Goal: Transaction & Acquisition: Obtain resource

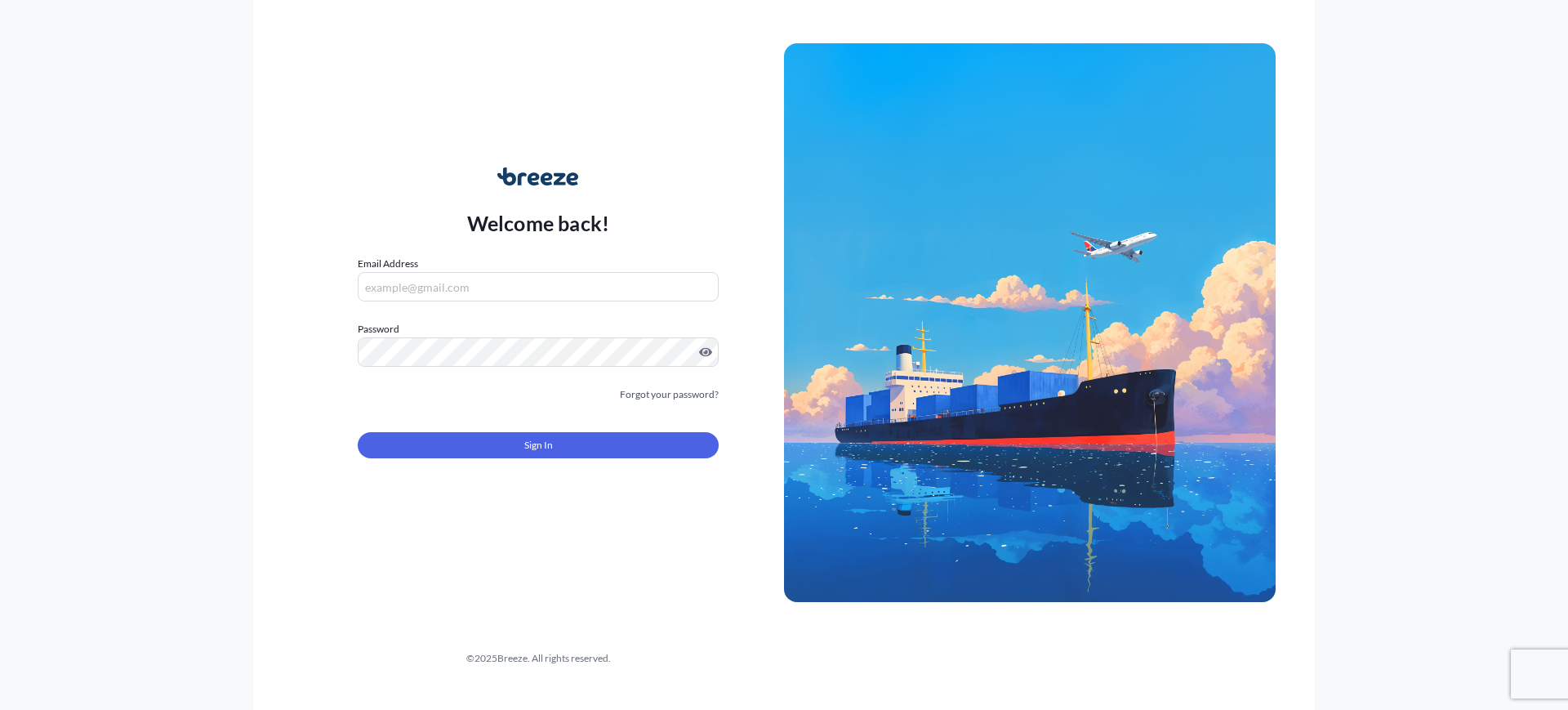
type input "[EMAIL_ADDRESS][DOMAIN_NAME]"
click at [517, 426] on div "Sign In" at bounding box center [538, 441] width 361 height 36
click at [508, 440] on button "Sign In" at bounding box center [538, 446] width 361 height 26
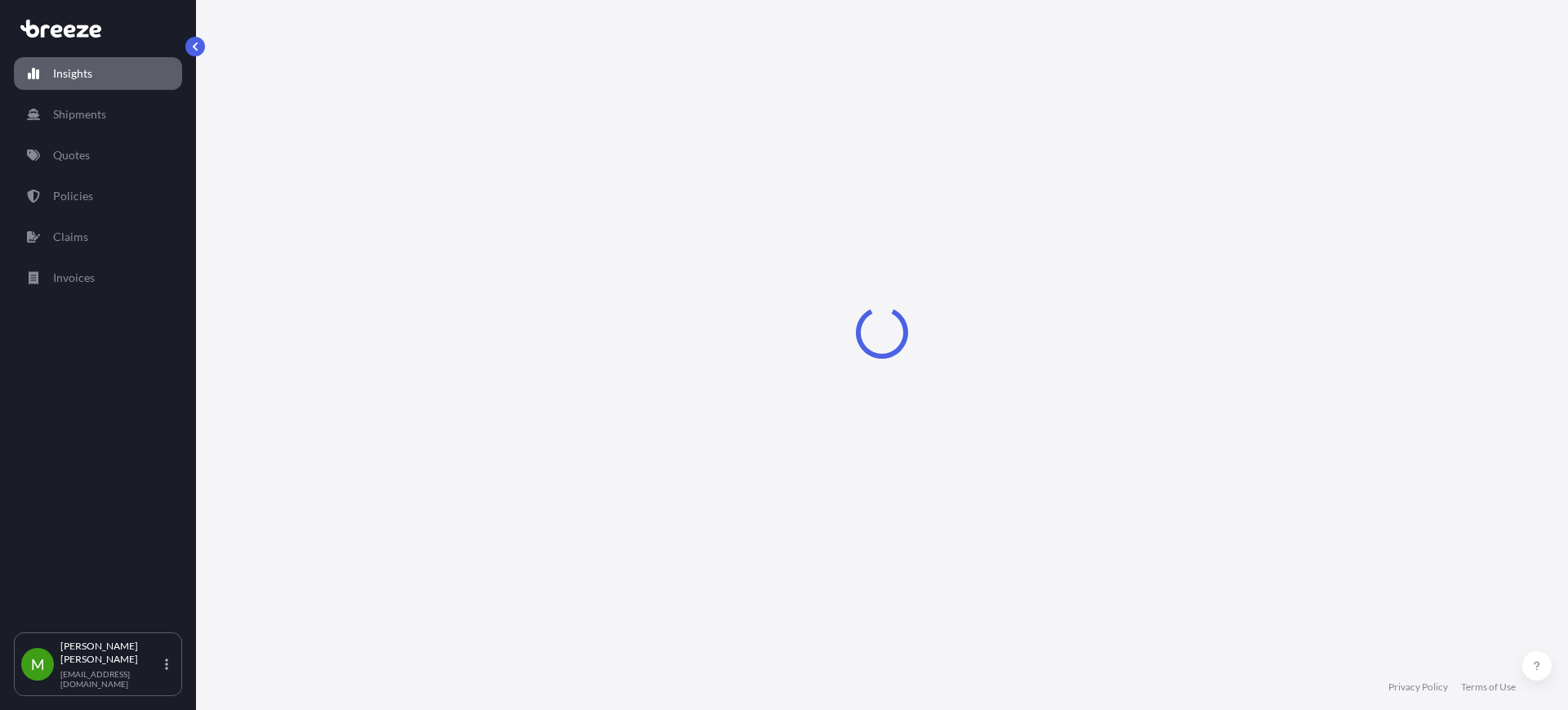
select select "2025"
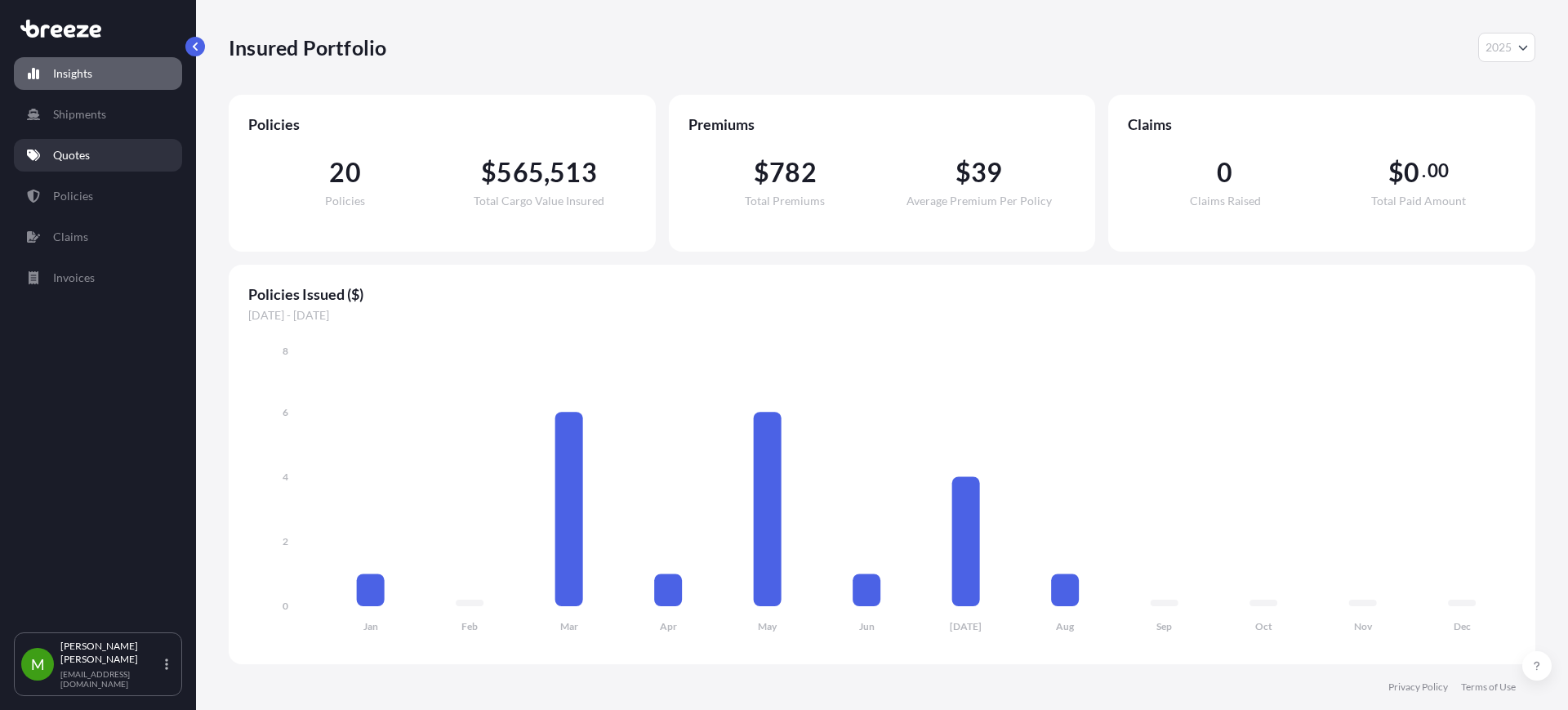
click at [49, 155] on link "Quotes" at bounding box center [98, 156] width 168 height 33
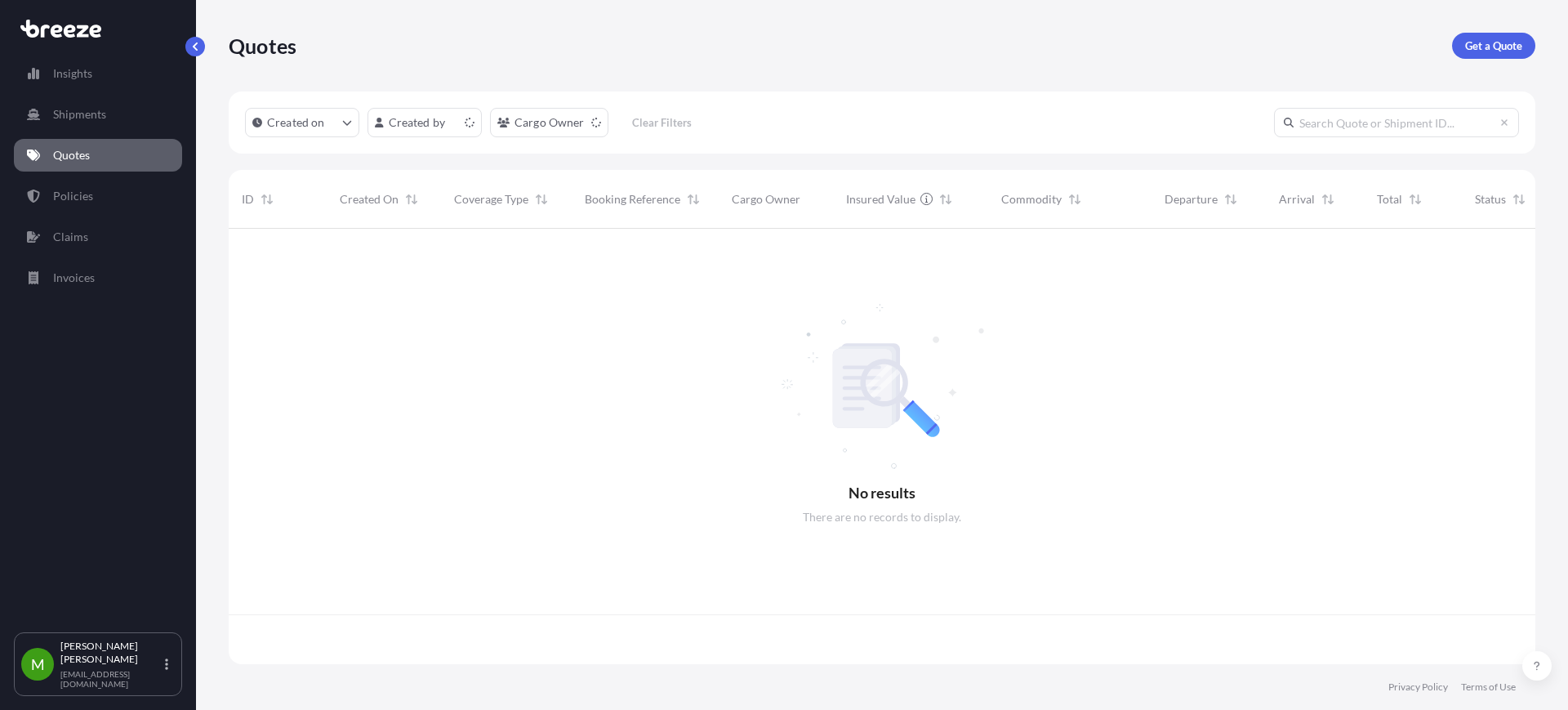
scroll to position [429, 1291]
click at [1492, 40] on p "Get a Quote" at bounding box center [1493, 46] width 57 height 16
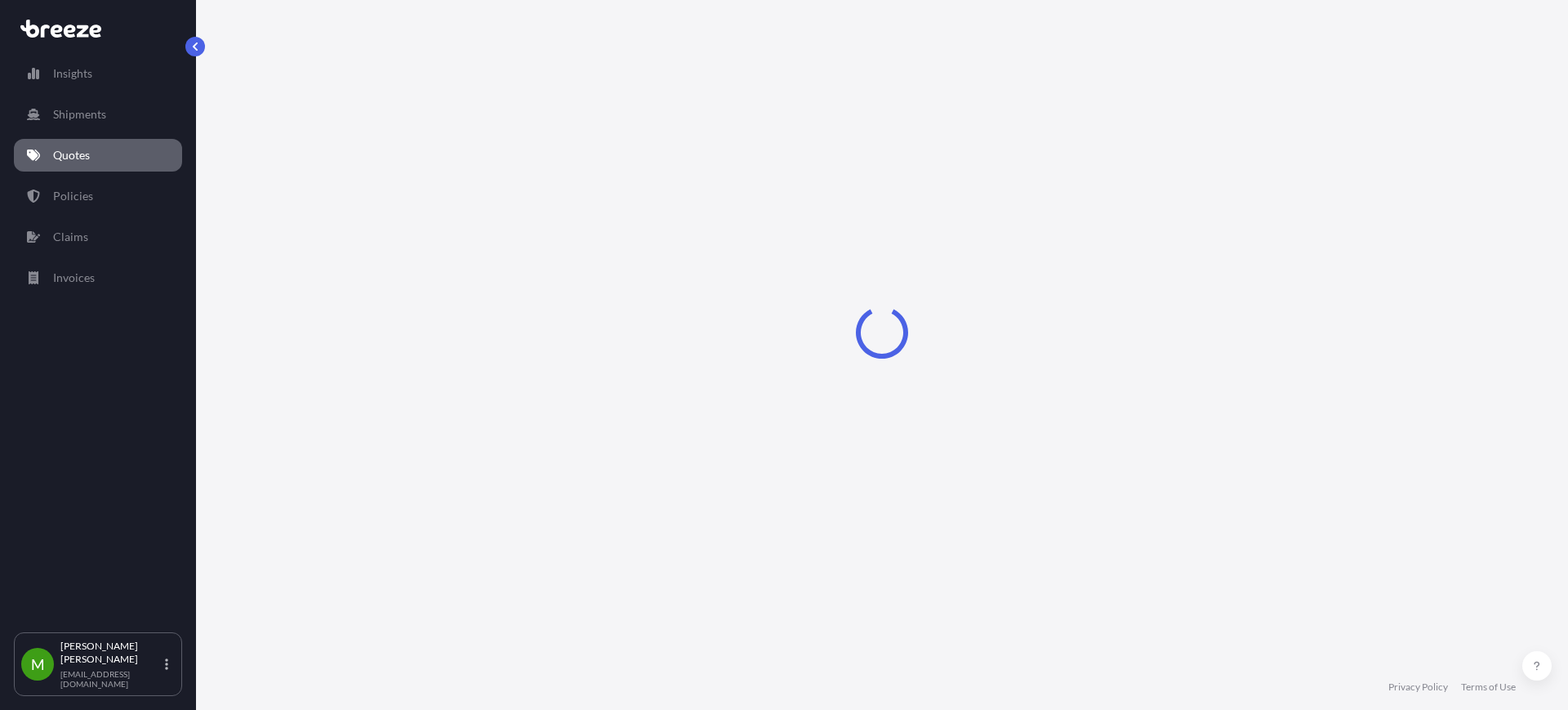
select select "Sea"
select select "1"
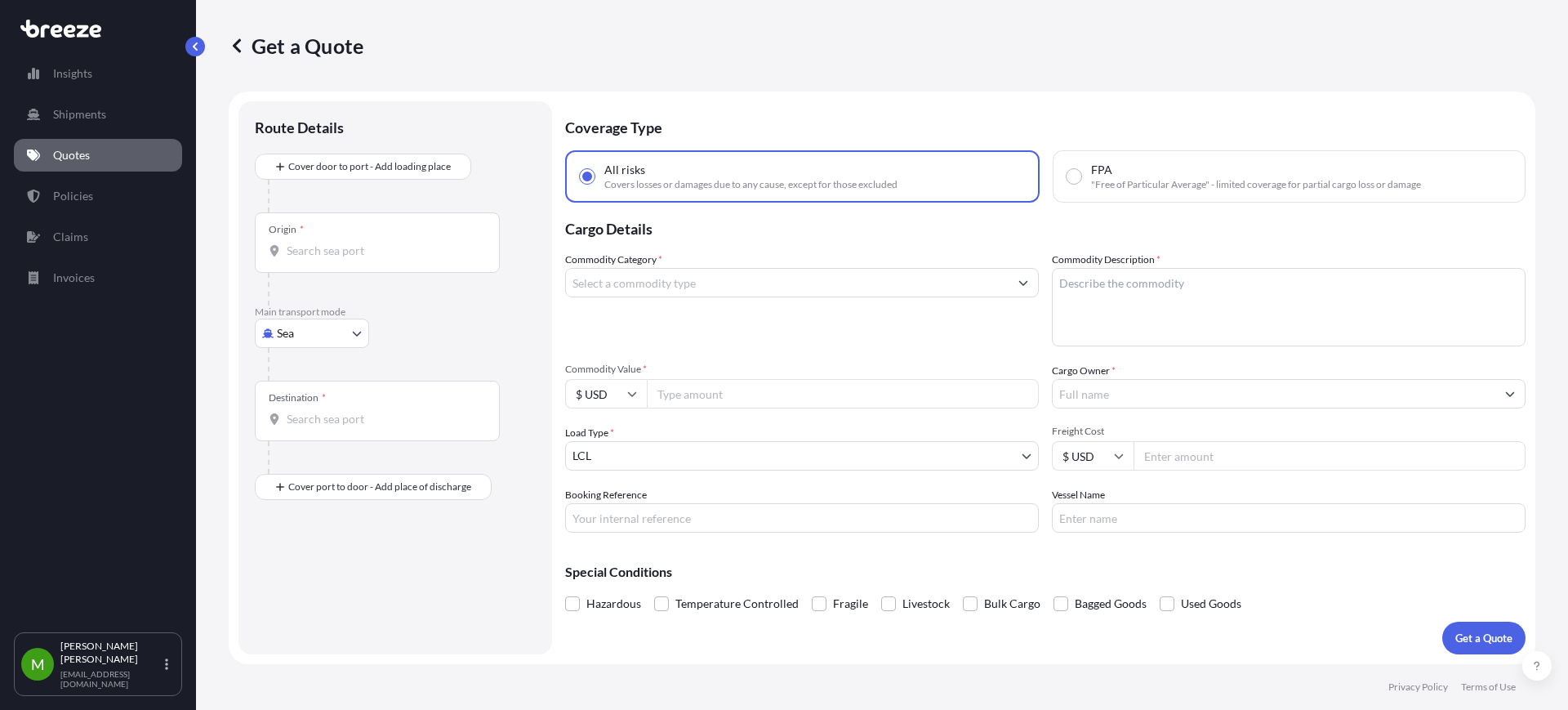
click at [290, 330] on body "Insights Shipments Quotes Policies Claims Invoices M [PERSON_NAME] [EMAIL_ADDRE…" at bounding box center [784, 355] width 1568 height 710
click at [297, 399] on span "Air" at bounding box center [294, 405] width 16 height 16
click at [322, 339] on body "Insights Shipments Quotes Policies Claims Invoices M [PERSON_NAME] [EMAIL_ADDRE…" at bounding box center [784, 355] width 1568 height 710
click at [291, 446] on span "Road" at bounding box center [299, 441] width 26 height 16
select select "Road"
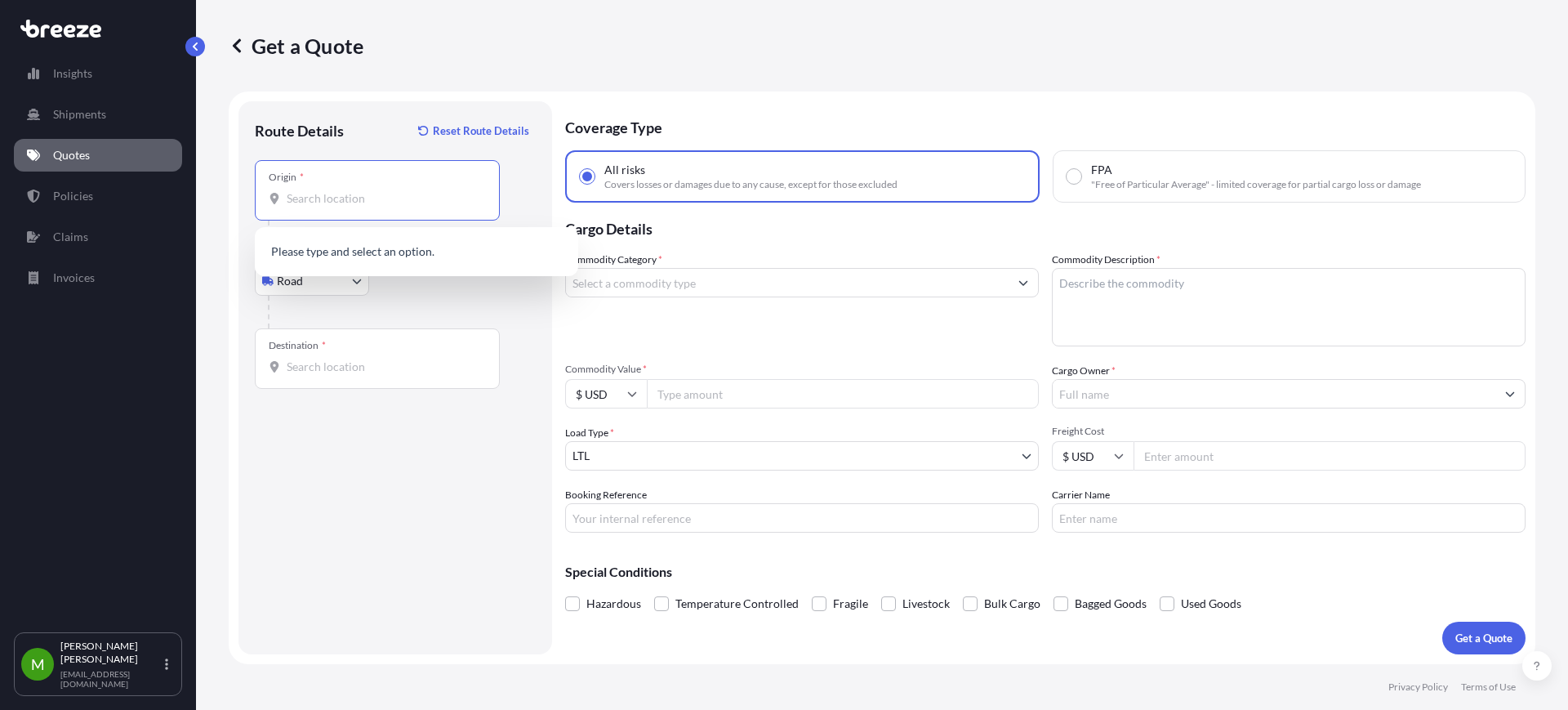
click at [387, 204] on input "Origin *" at bounding box center [383, 199] width 193 height 16
paste input "67219"
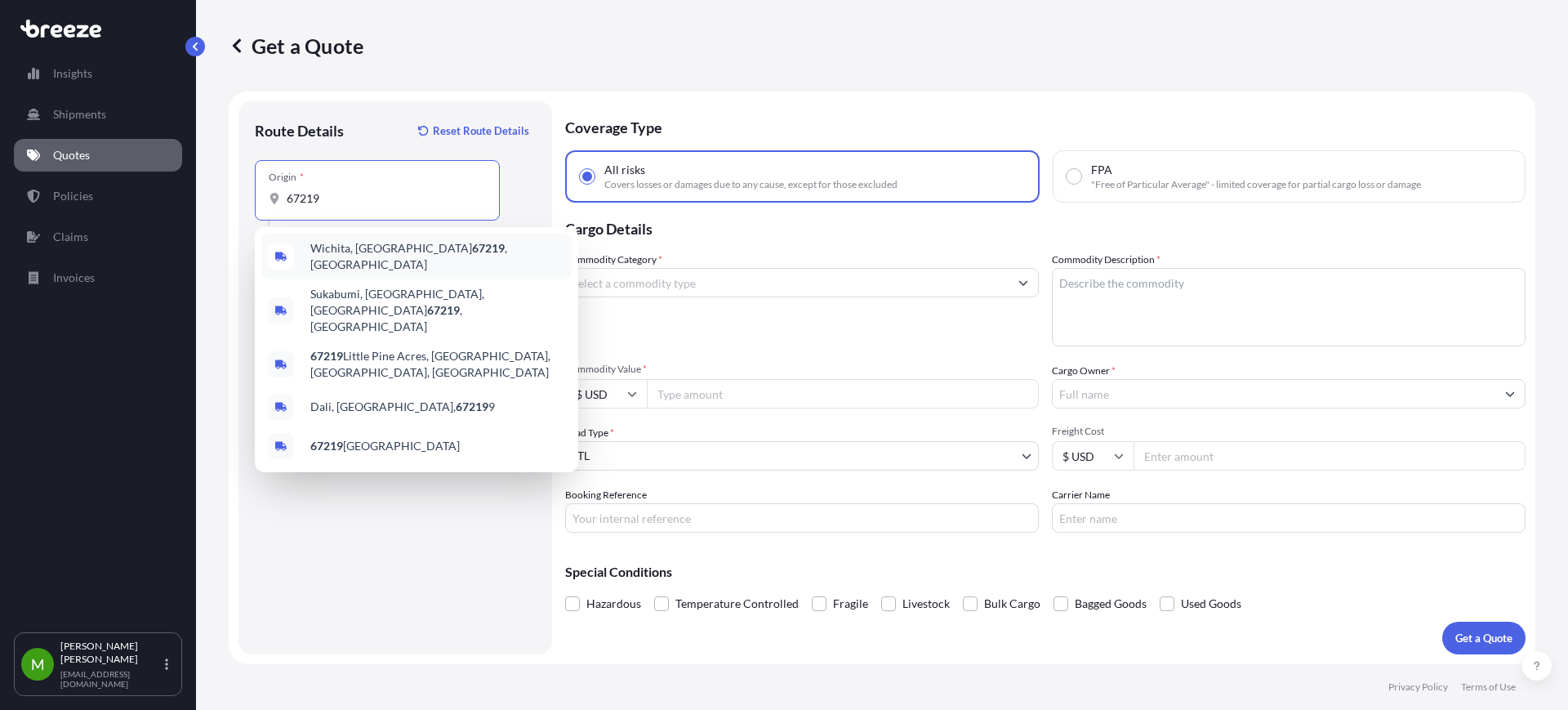
click at [407, 248] on span "[GEOGRAPHIC_DATA], [GEOGRAPHIC_DATA] 67219 , [GEOGRAPHIC_DATA]" at bounding box center [437, 257] width 254 height 33
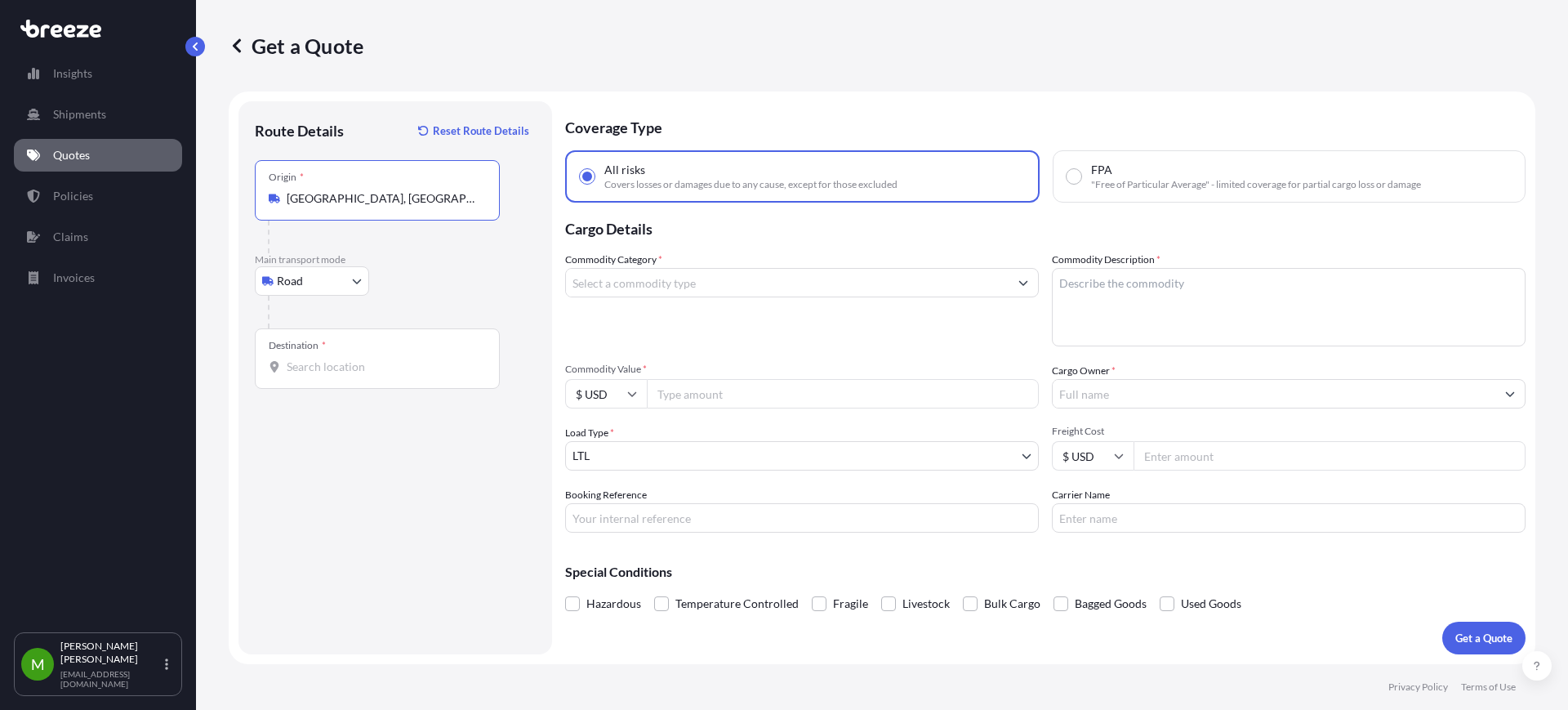
type input "[GEOGRAPHIC_DATA], [GEOGRAPHIC_DATA] 67219, [GEOGRAPHIC_DATA]"
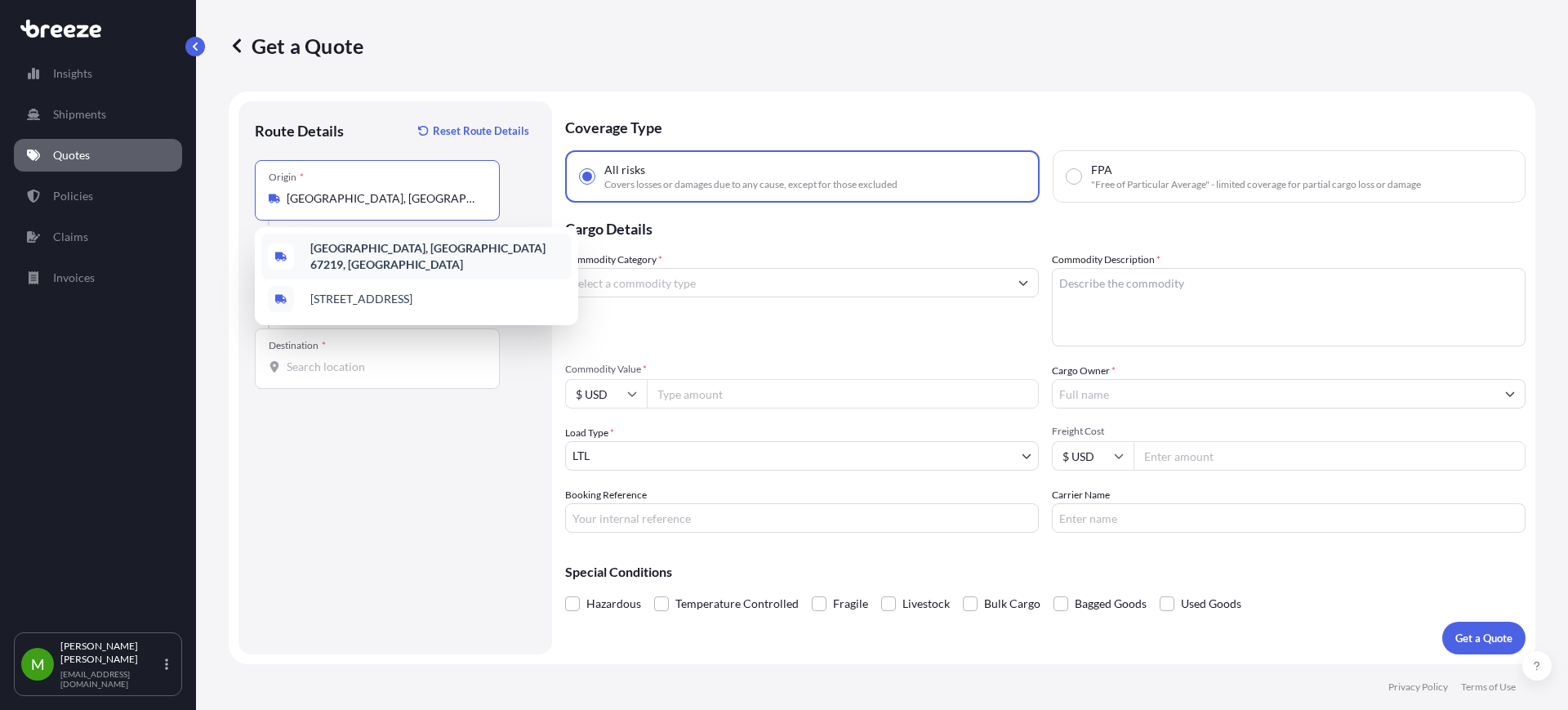
click at [372, 245] on b "[GEOGRAPHIC_DATA], [GEOGRAPHIC_DATA] 67219, [GEOGRAPHIC_DATA]" at bounding box center [428, 255] width 236 height 30
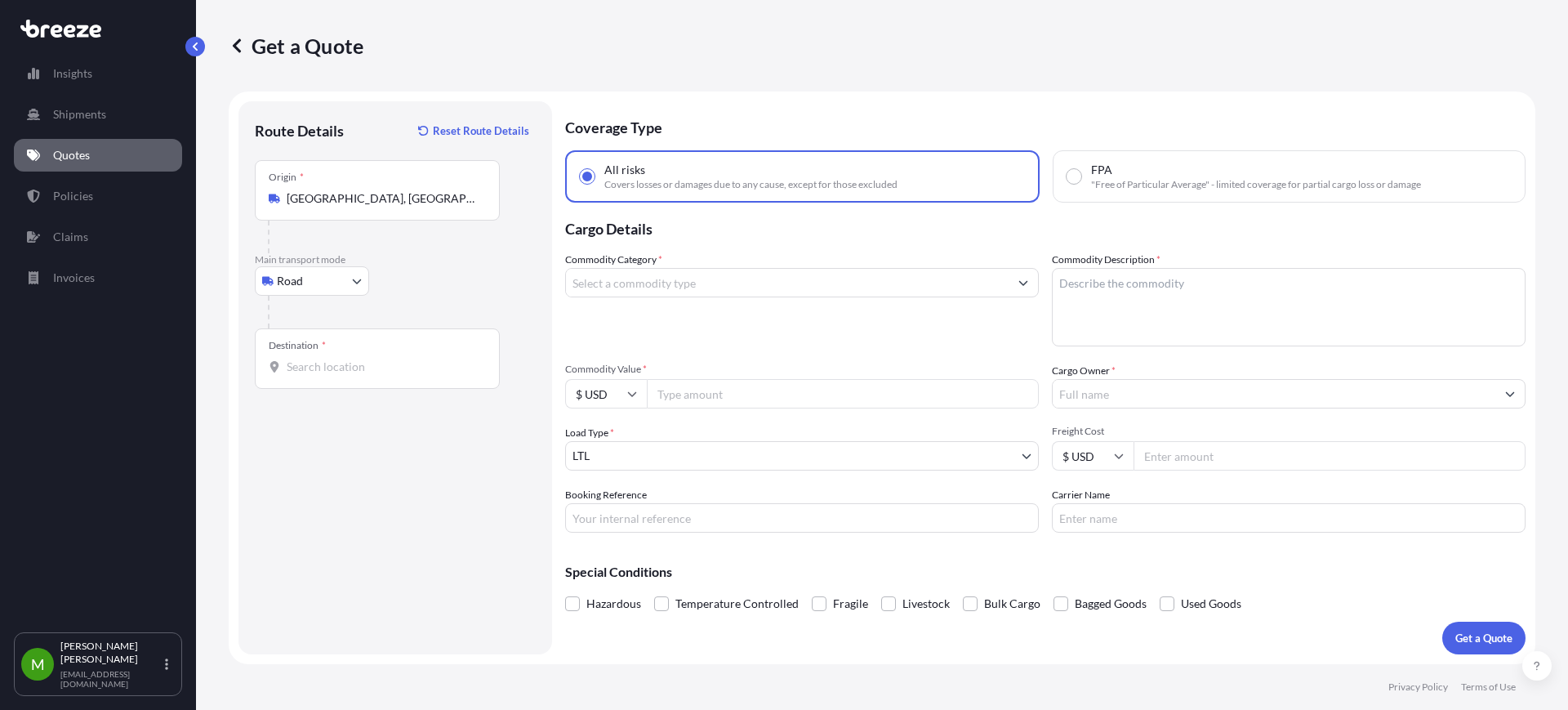
click at [328, 355] on div "Destination *" at bounding box center [376, 358] width 245 height 60
click at [328, 358] on input "Destination *" at bounding box center [383, 367] width 193 height 16
paste input "79927"
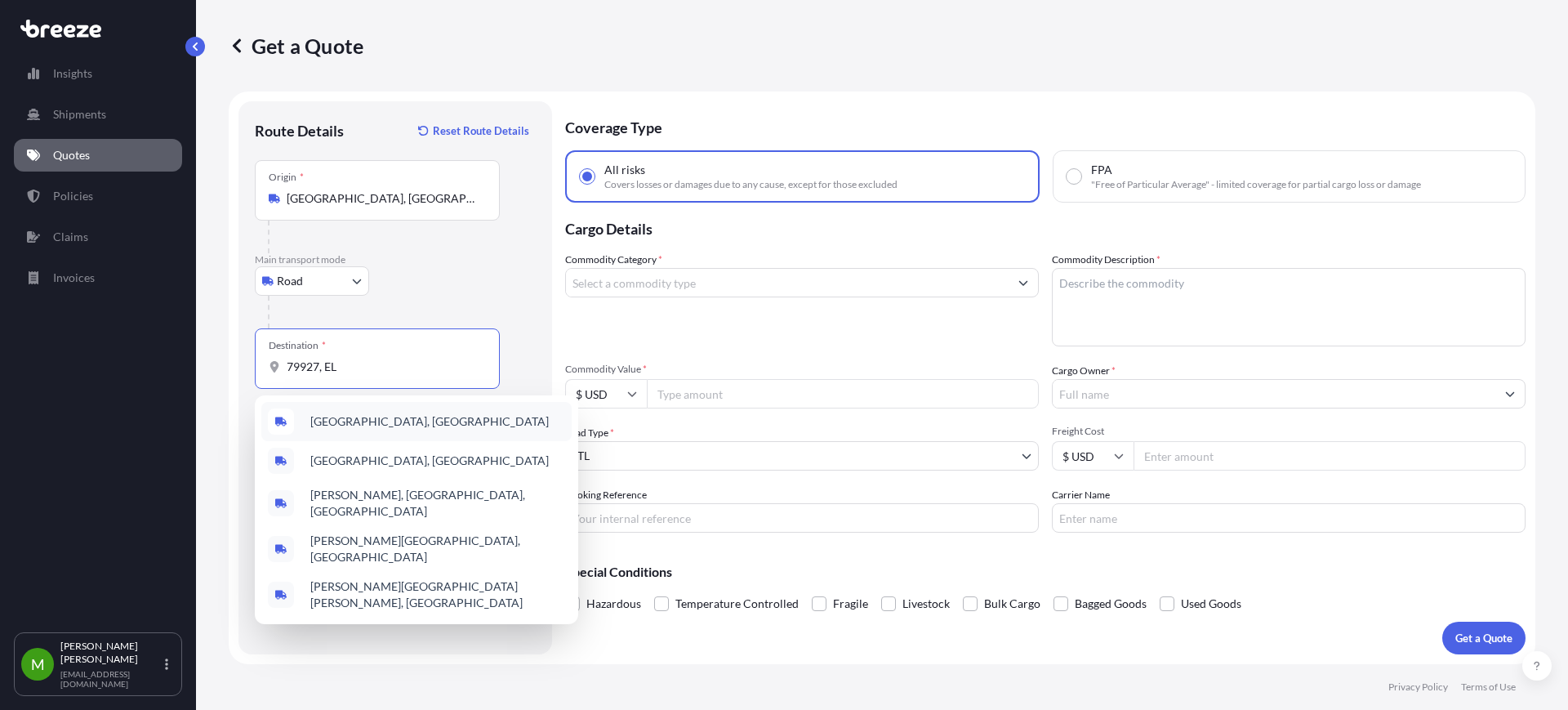
click at [433, 423] on div "[GEOGRAPHIC_DATA], [GEOGRAPHIC_DATA]" at bounding box center [416, 422] width 310 height 40
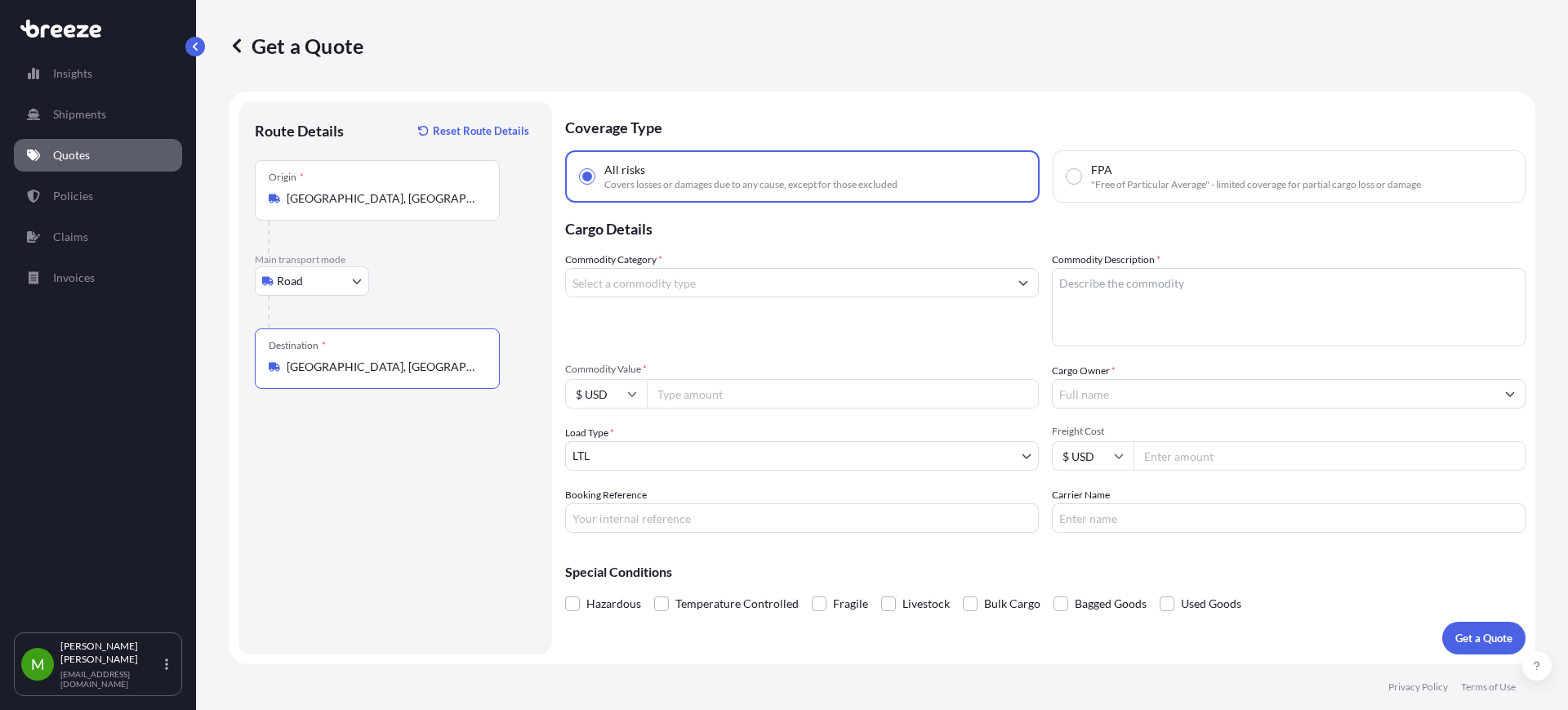
type input "[GEOGRAPHIC_DATA], [GEOGRAPHIC_DATA]"
click at [824, 273] on input "Commodity Category *" at bounding box center [786, 283] width 442 height 30
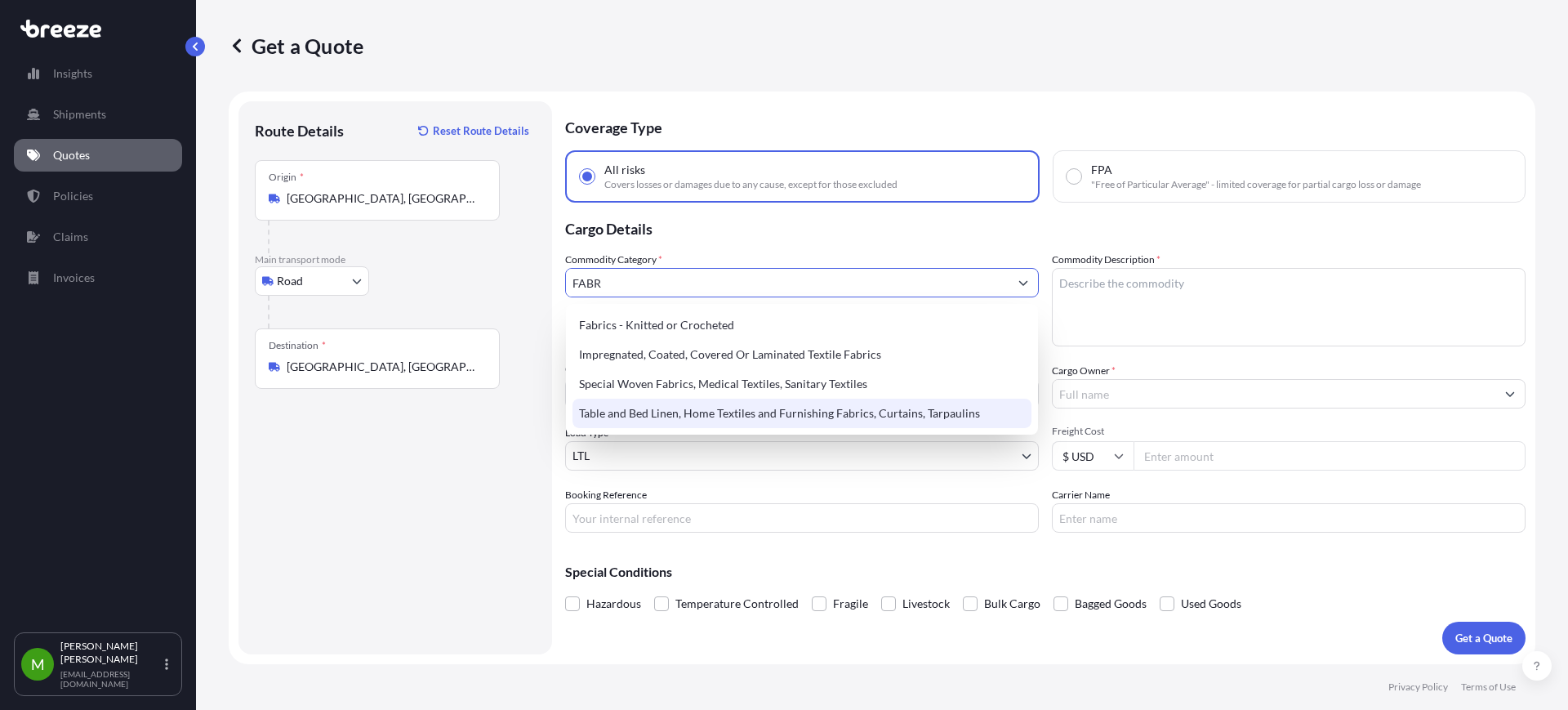
click at [837, 416] on div "Table and Bed Linen, Home Textiles and Furnishing Fabrics, Curtains, Tarpaulins" at bounding box center [801, 413] width 459 height 30
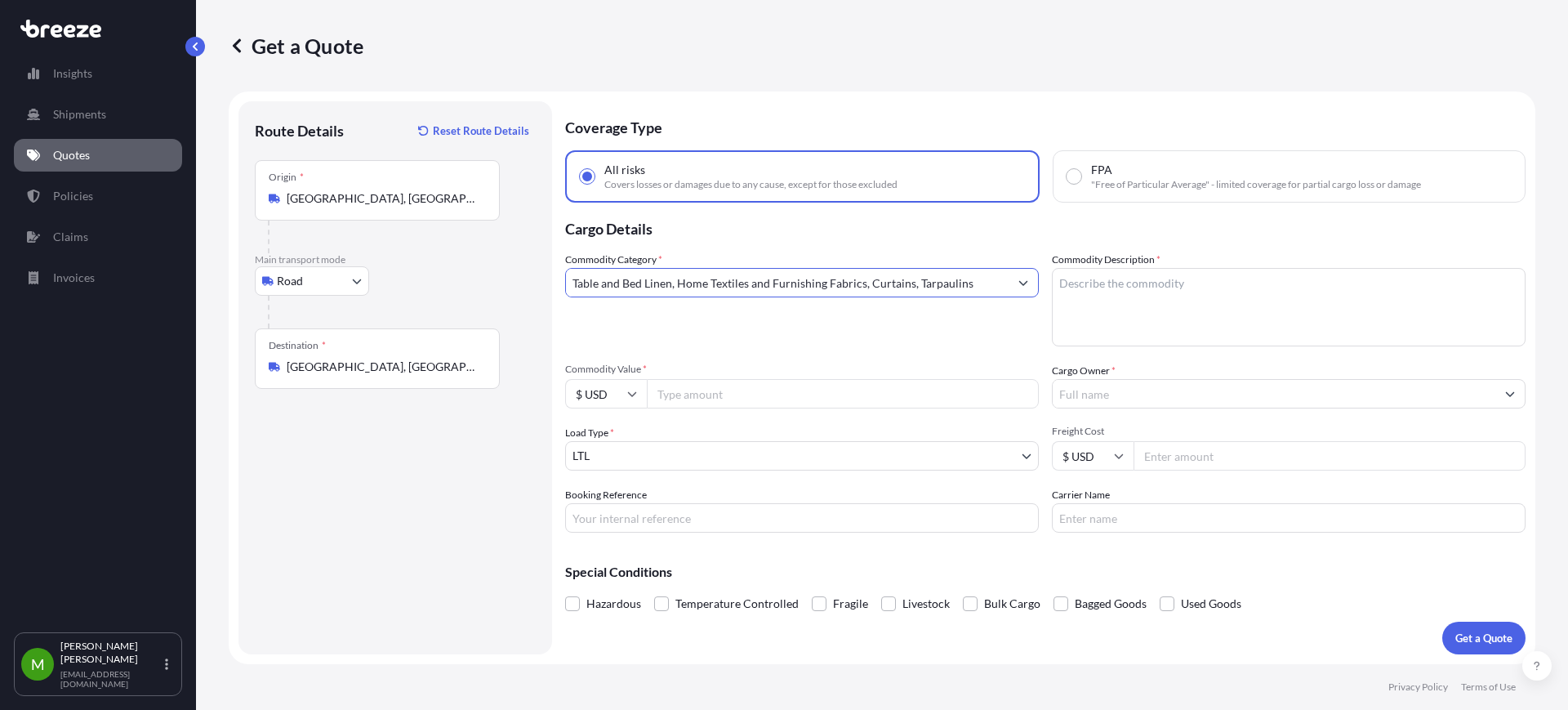
type input "Table and Bed Linen, Home Textiles and Furnishing Fabrics, Curtains, Tarpaulins"
click at [1178, 271] on textarea "Commodity Description *" at bounding box center [1288, 306] width 474 height 78
click at [1103, 297] on textarea "Commodity Description *" at bounding box center [1288, 306] width 474 height 78
click at [1072, 277] on textarea "LEATHER" at bounding box center [1288, 306] width 474 height 78
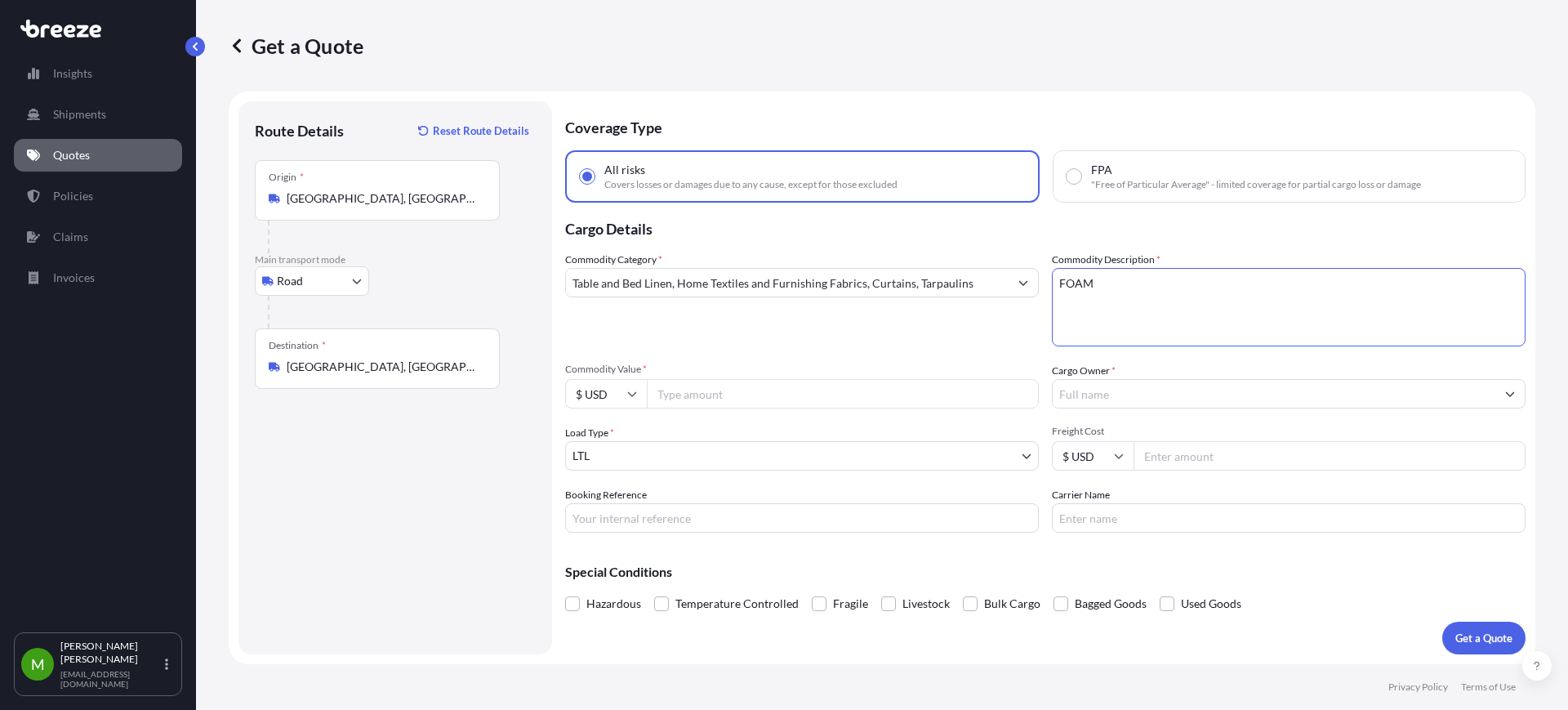
type textarea "FOAM"
click at [702, 385] on input "Commodity Value *" at bounding box center [842, 394] width 392 height 30
type input "285.60"
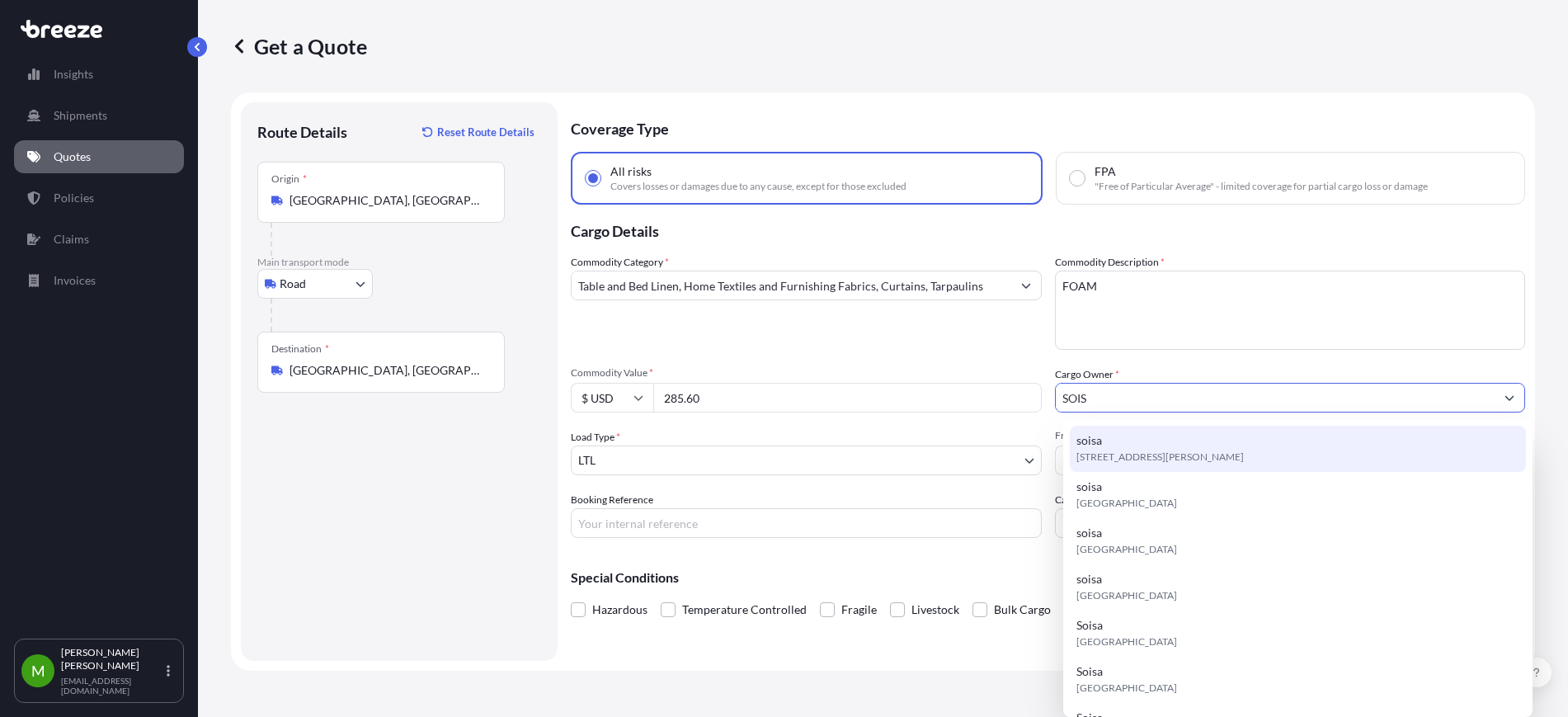
click at [1145, 459] on span "[STREET_ADDRESS][PERSON_NAME]" at bounding box center [1160, 457] width 167 height 17
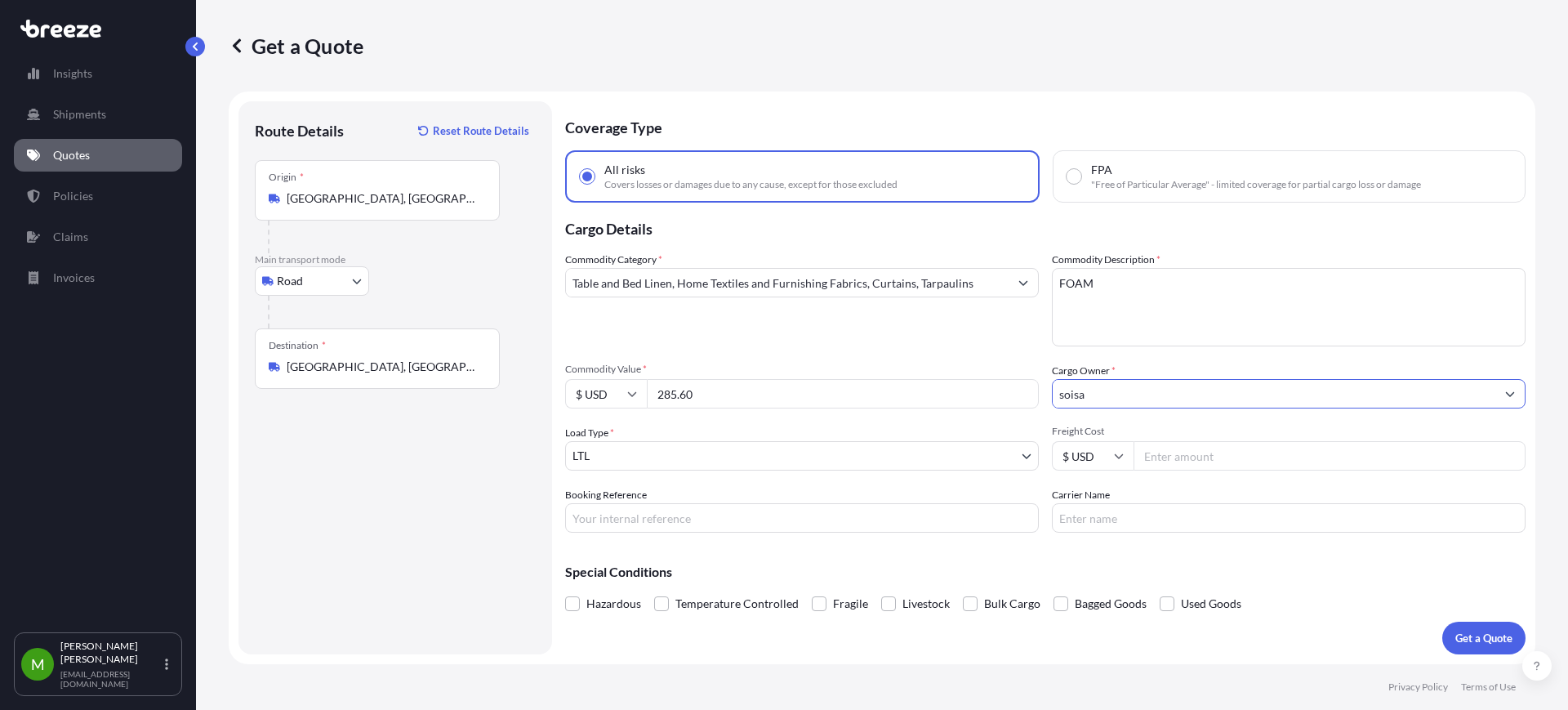
type input "soisa"
click at [1145, 282] on textarea "FOAM" at bounding box center [1288, 306] width 474 height 78
click at [1134, 456] on input "Freight Cost" at bounding box center [1329, 455] width 392 height 30
type input "280"
click at [691, 519] on input "Booking Reference" at bounding box center [801, 518] width 474 height 30
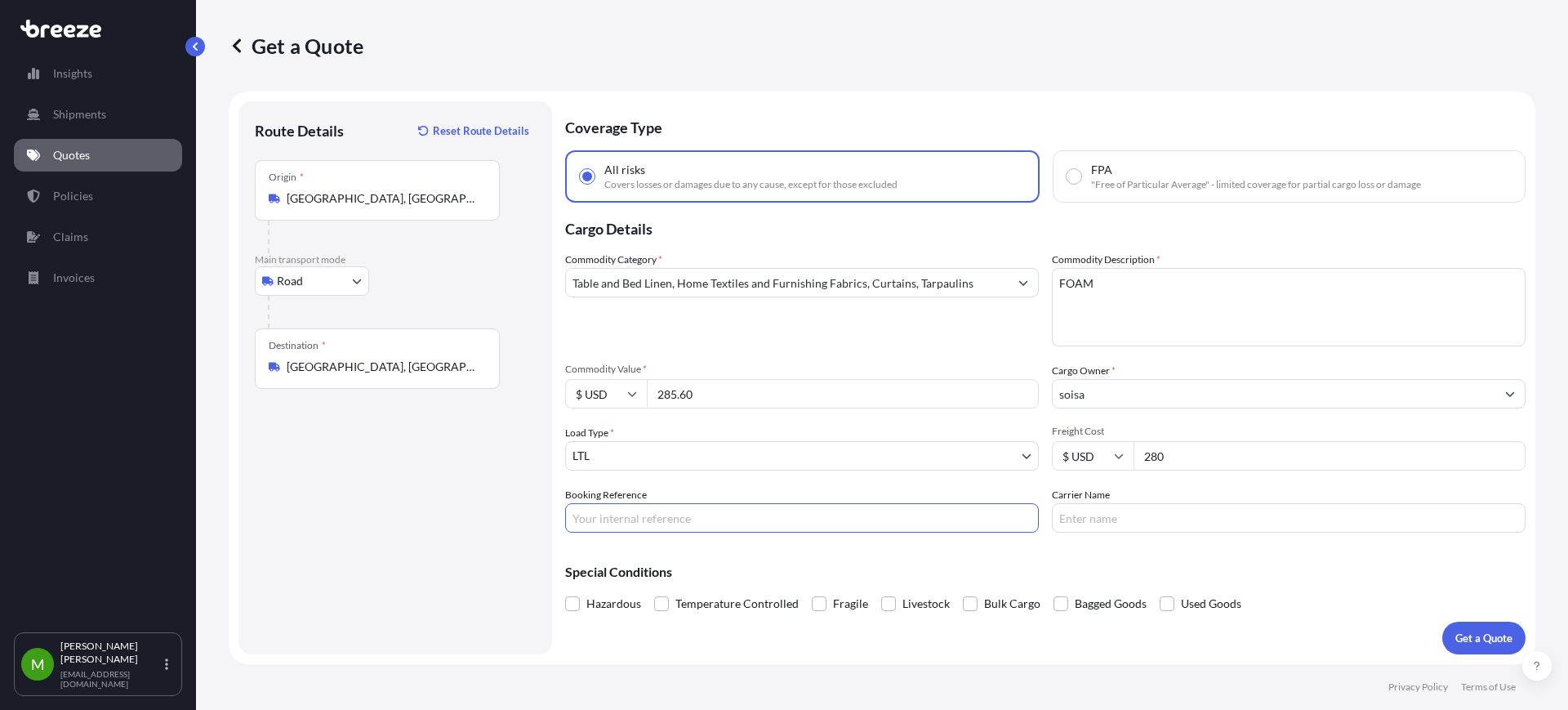
paste input ": QUOTE #1680 PO 36883"
drag, startPoint x: 580, startPoint y: 518, endPoint x: 409, endPoint y: 515, distance: 171.0
click at [409, 515] on form "Route Details Reset Route Details Place of loading Road Road Rail Origin * [GEO…" at bounding box center [882, 377] width 1306 height 572
type input "QUOTE #1680 PO 36883"
click at [1466, 638] on p "Get a Quote" at bounding box center [1483, 638] width 57 height 16
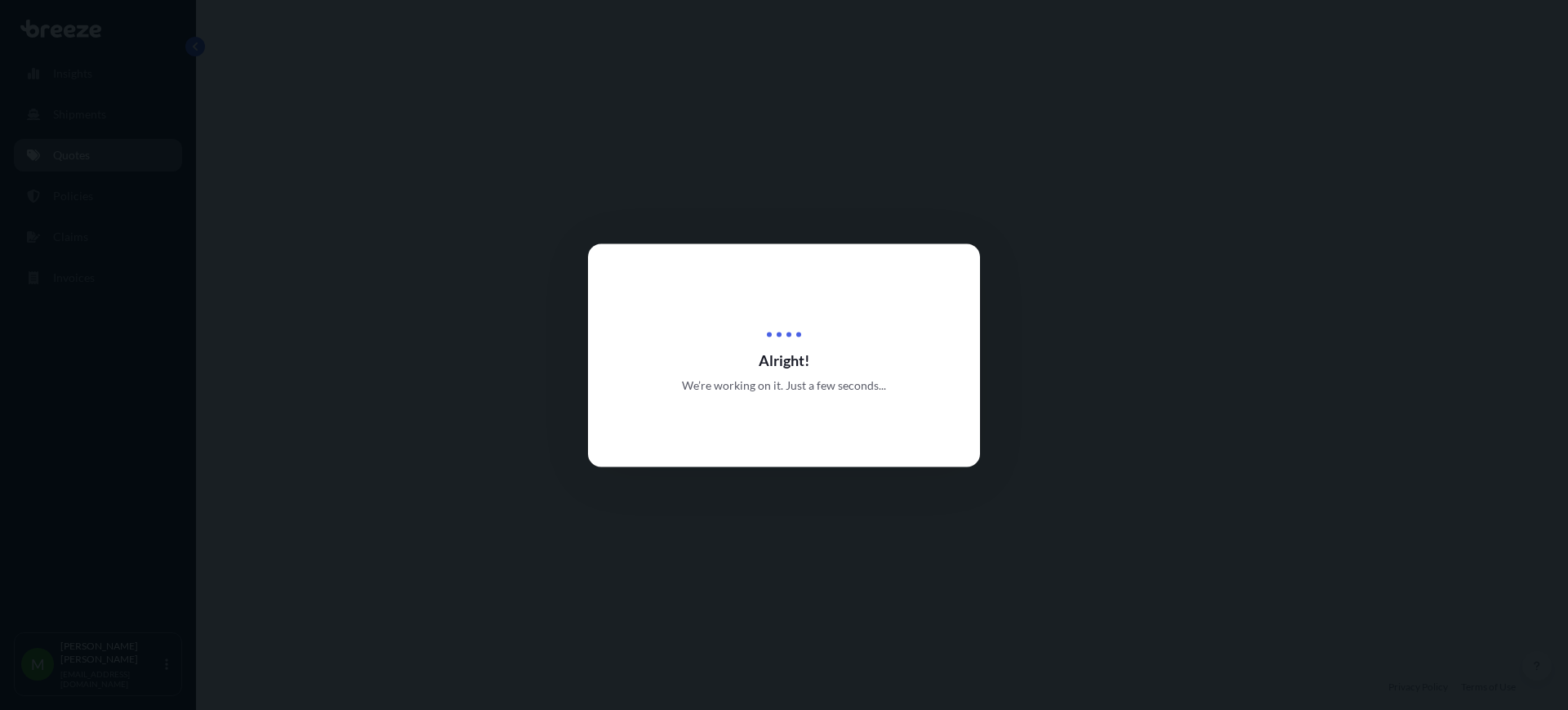
select select "Road"
select select "1"
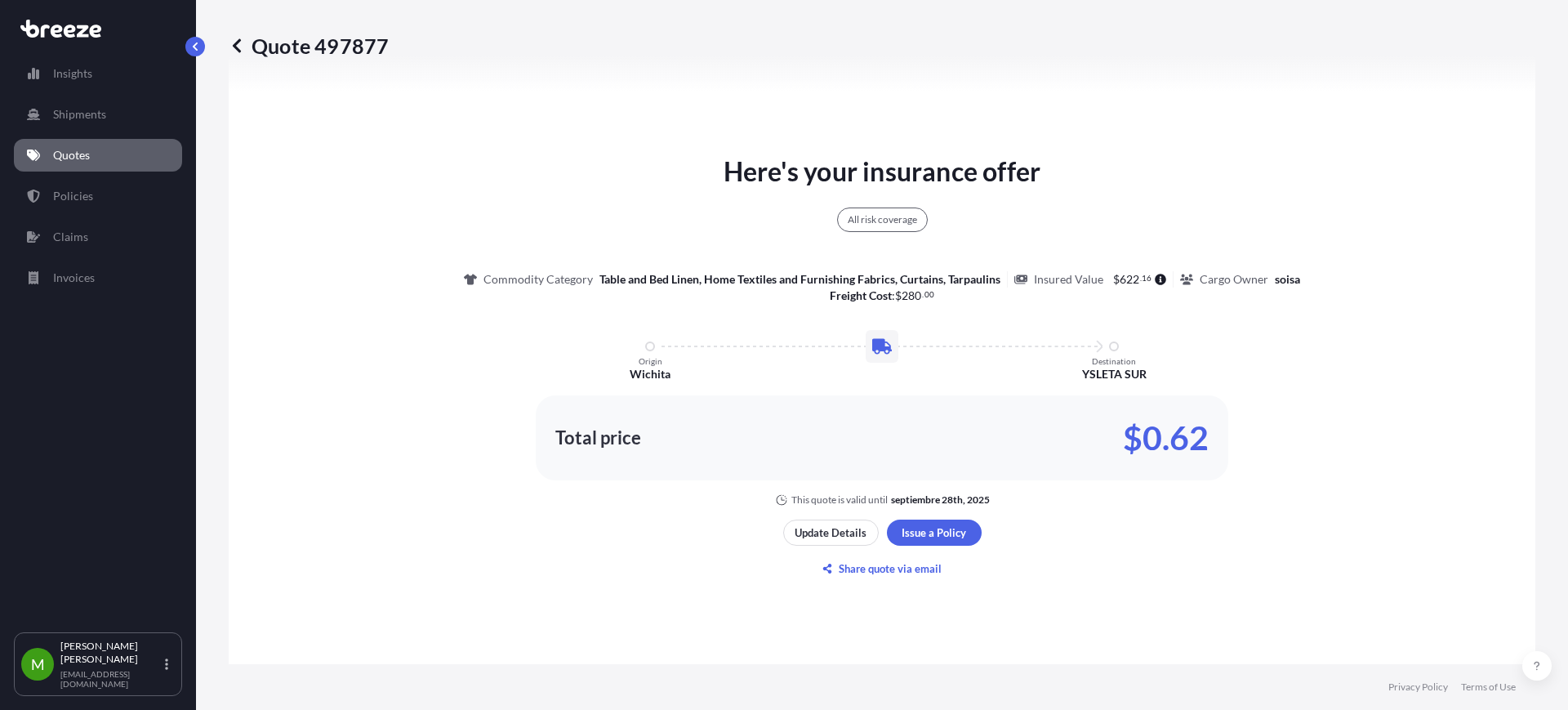
scroll to position [797, 0]
